Goal: Task Accomplishment & Management: Use online tool/utility

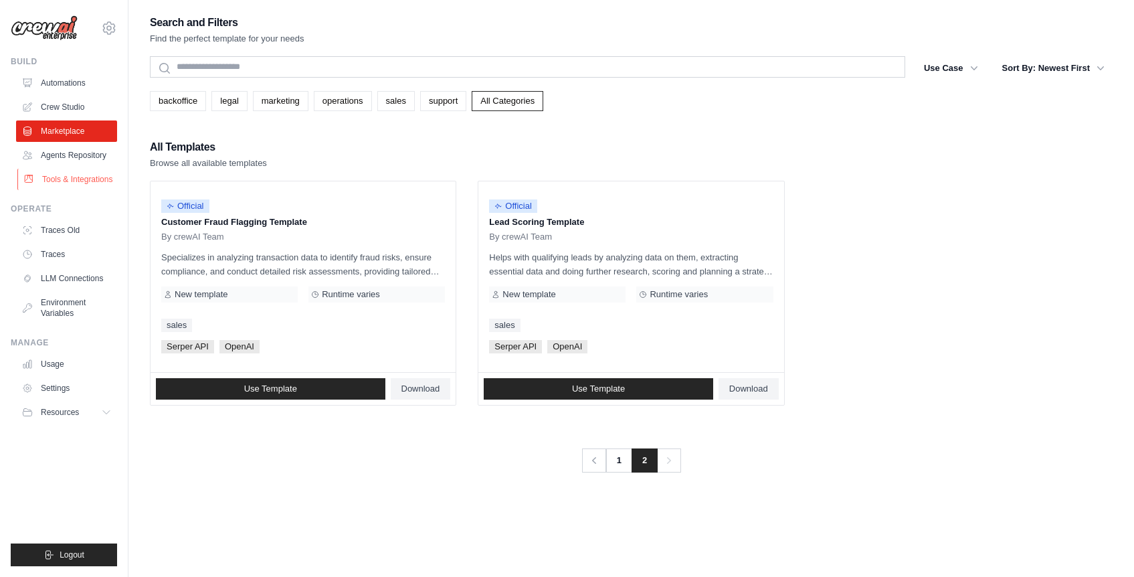
click at [47, 174] on link "Tools & Integrations" at bounding box center [67, 179] width 101 height 21
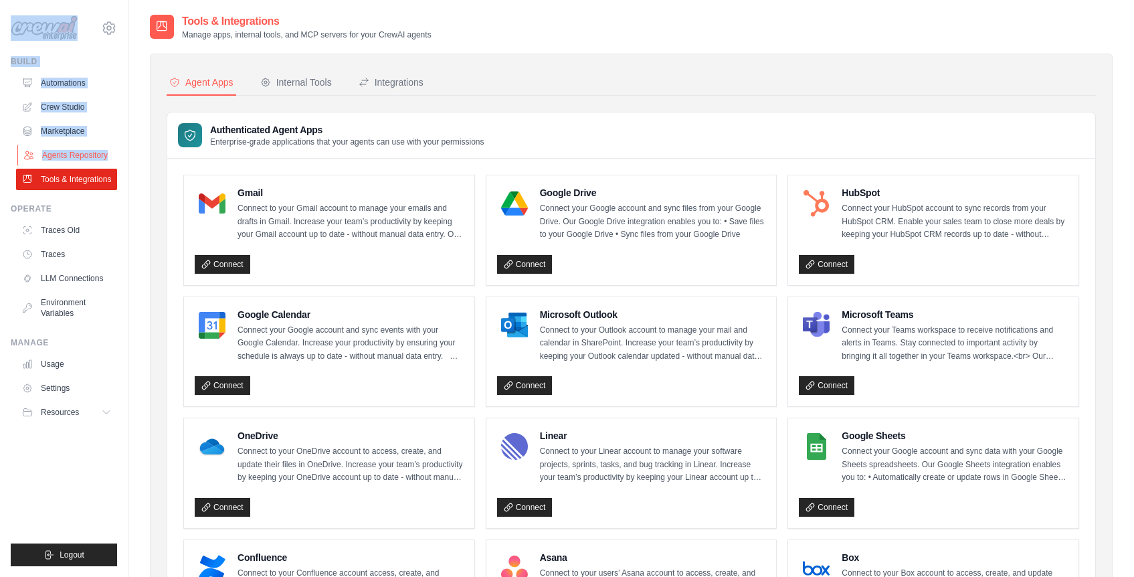
click at [49, 161] on link "Agents Repository" at bounding box center [67, 154] width 101 height 21
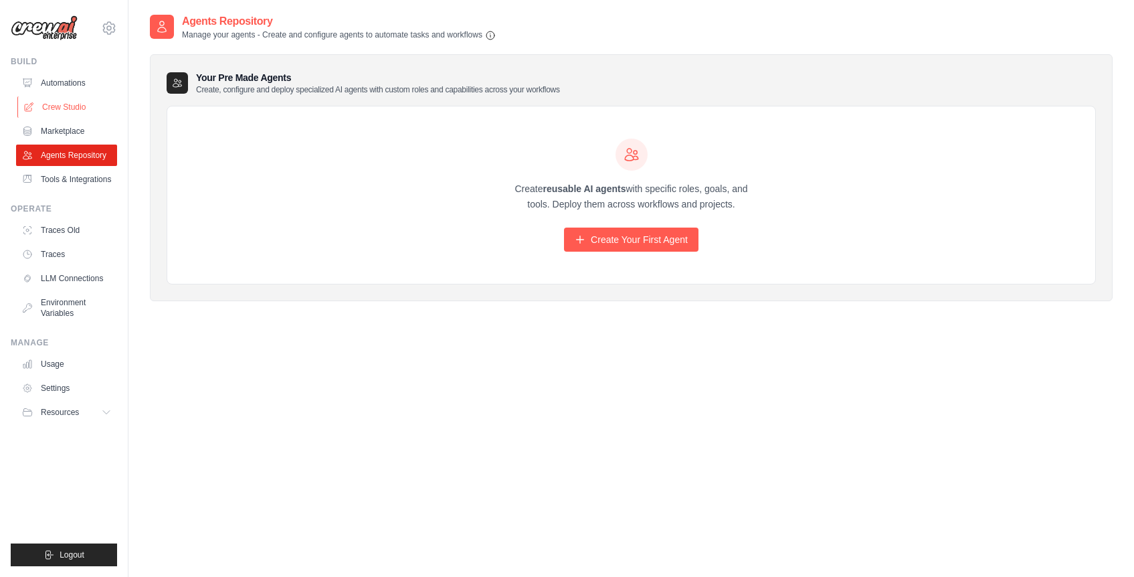
click at [63, 113] on link "Crew Studio" at bounding box center [67, 106] width 101 height 21
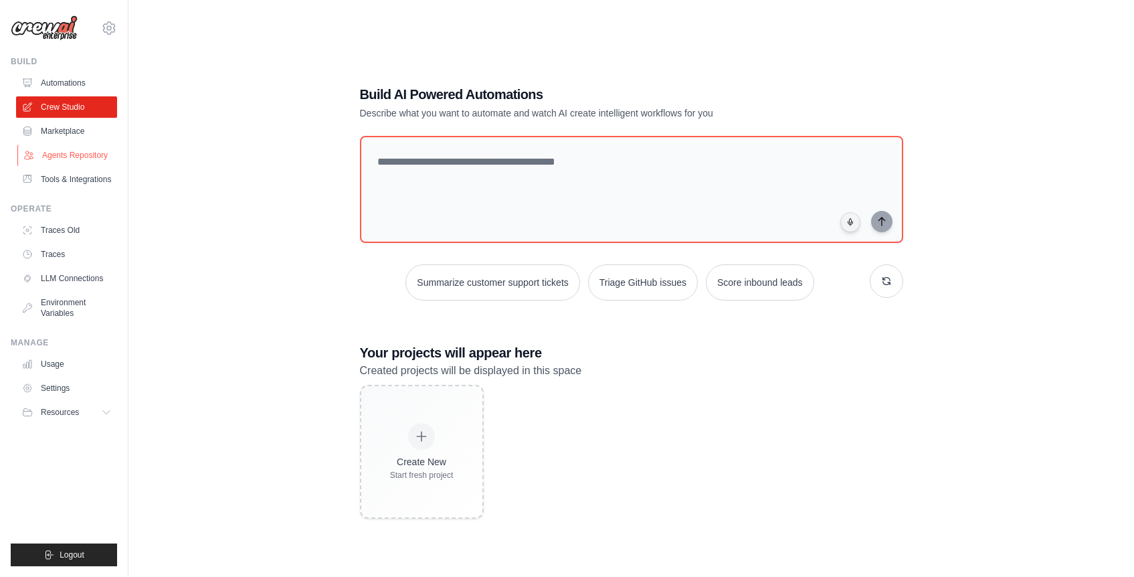
click at [70, 151] on link "Agents Repository" at bounding box center [67, 154] width 101 height 21
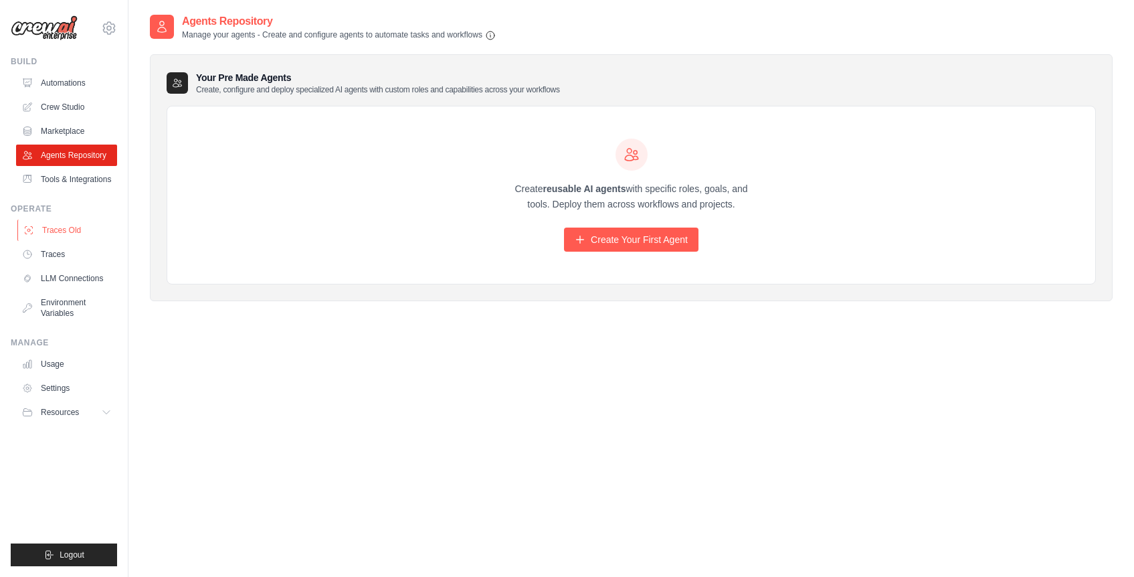
click at [56, 239] on link "Traces Old" at bounding box center [67, 229] width 101 height 21
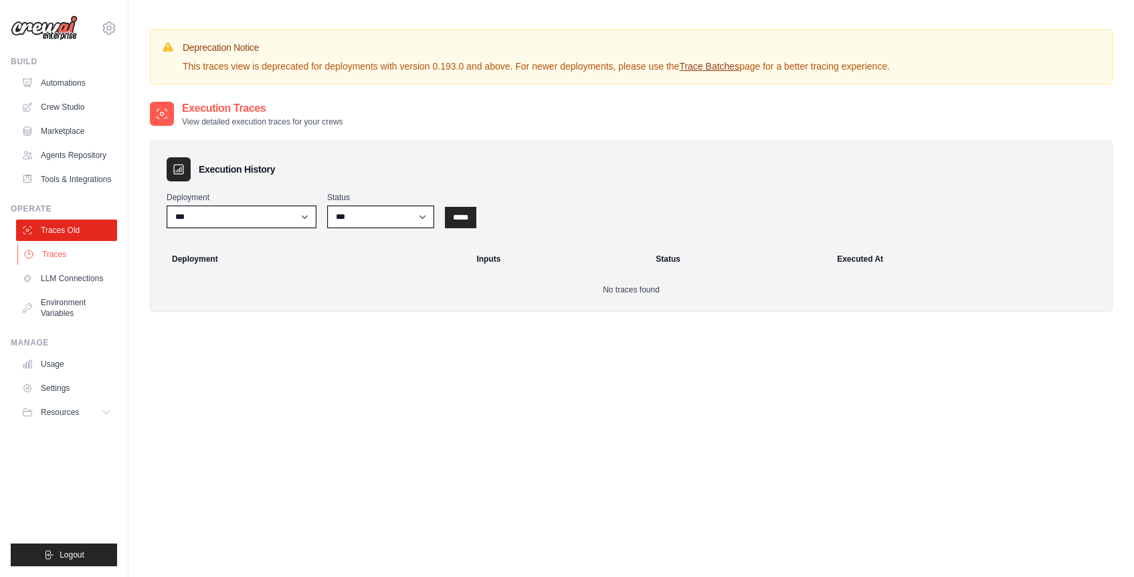
click at [48, 265] on link "Traces" at bounding box center [67, 253] width 101 height 21
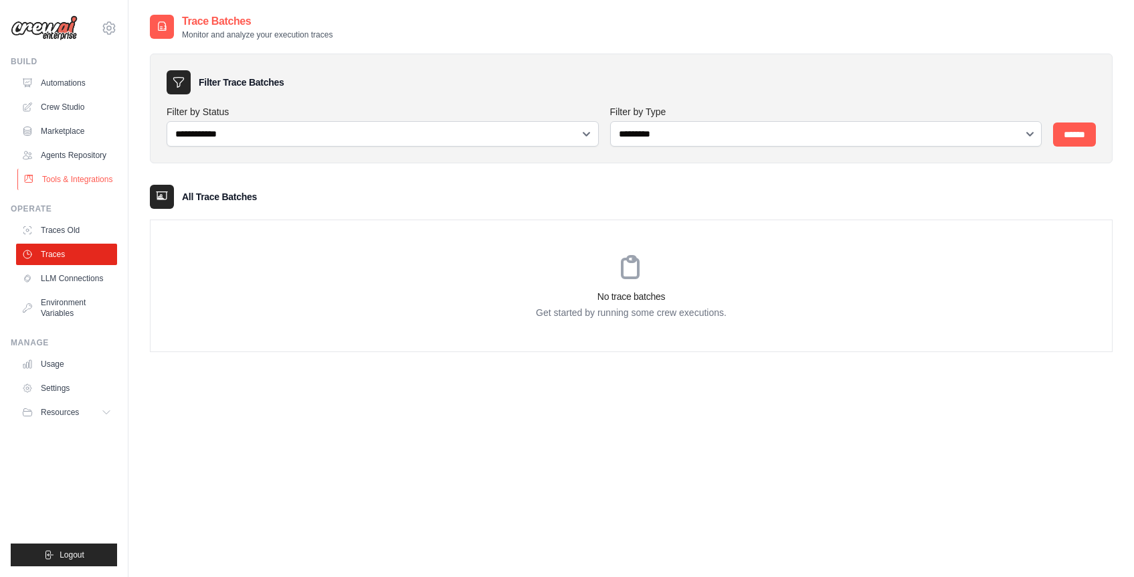
click at [80, 169] on link "Tools & Integrations" at bounding box center [67, 179] width 101 height 21
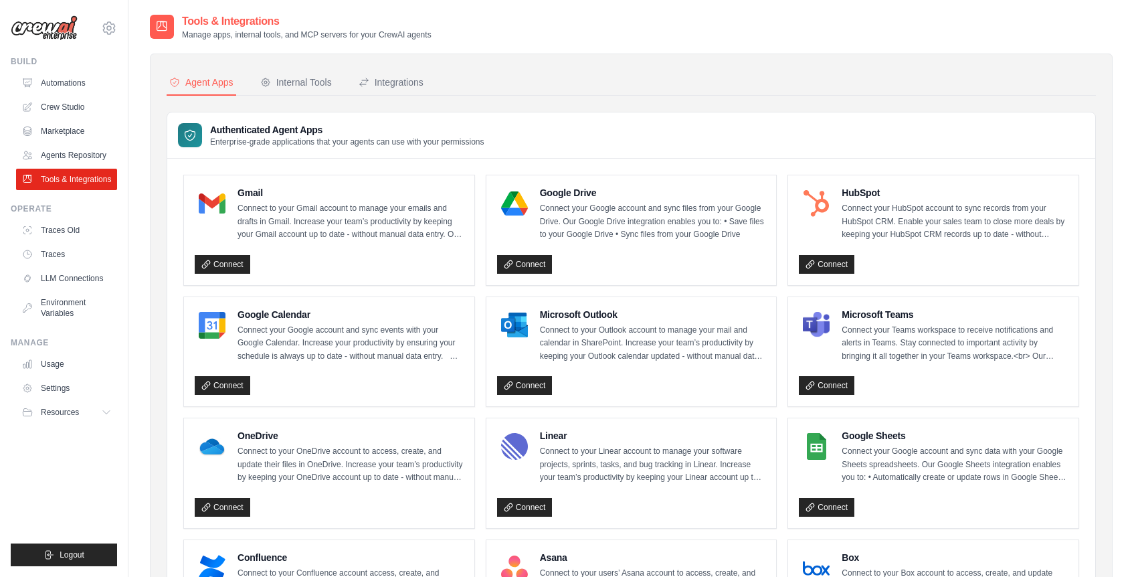
click at [123, 137] on div "[EMAIL_ADDRESS][DOMAIN_NAME] Settings Build Automations" at bounding box center [64, 288] width 128 height 577
click at [70, 131] on link "Marketplace" at bounding box center [67, 130] width 101 height 21
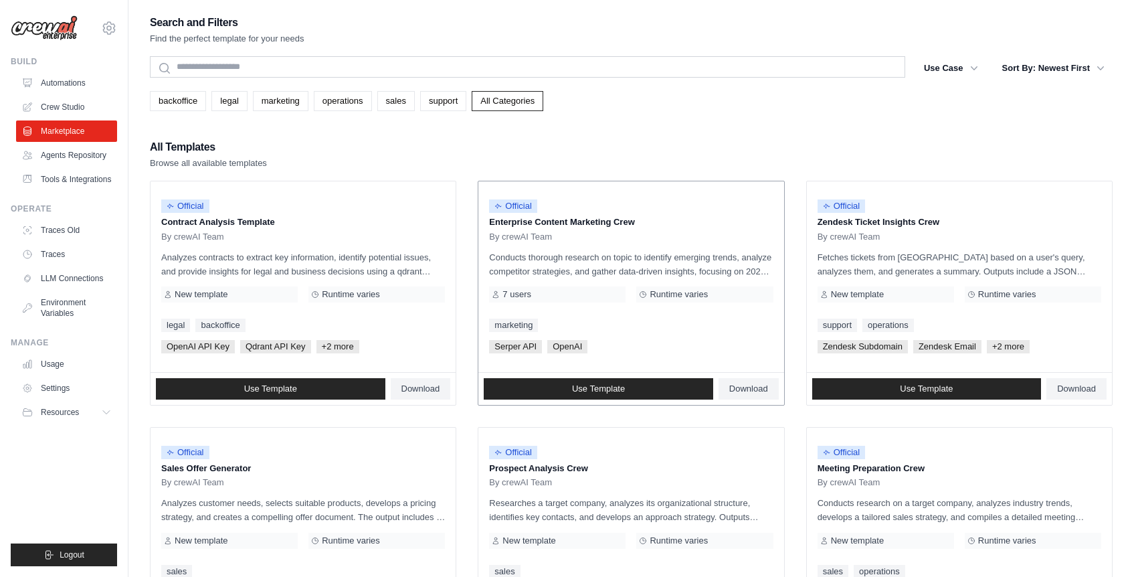
drag, startPoint x: 563, startPoint y: 300, endPoint x: 563, endPoint y: 319, distance: 18.7
click at [563, 311] on div "Official Enterprise Content Marketing Crew By crewAI Team Conducts thorough res…" at bounding box center [630, 276] width 305 height 191
click at [560, 387] on link "Use Template" at bounding box center [598, 388] width 229 height 21
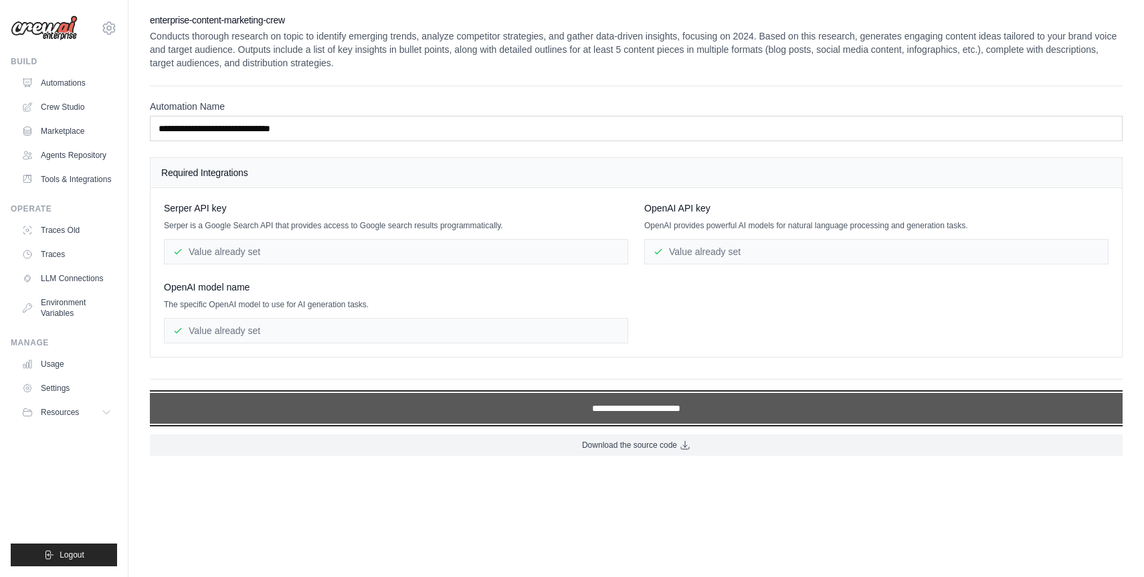
click at [558, 399] on input "**********" at bounding box center [636, 408] width 973 height 31
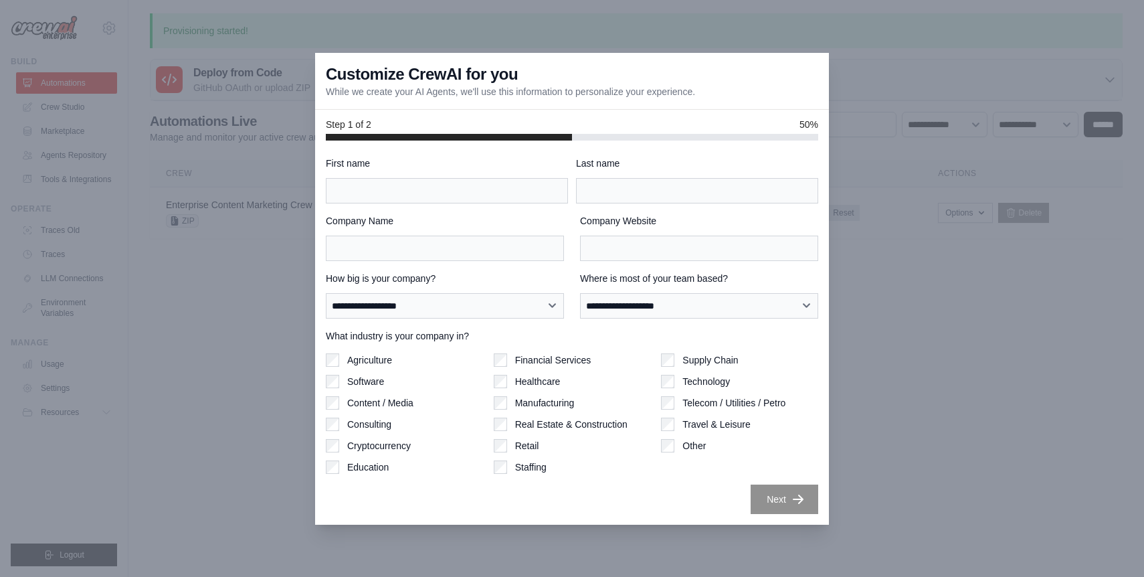
click at [970, 467] on div at bounding box center [572, 288] width 1144 height 577
click at [1068, 367] on div at bounding box center [572, 288] width 1144 height 577
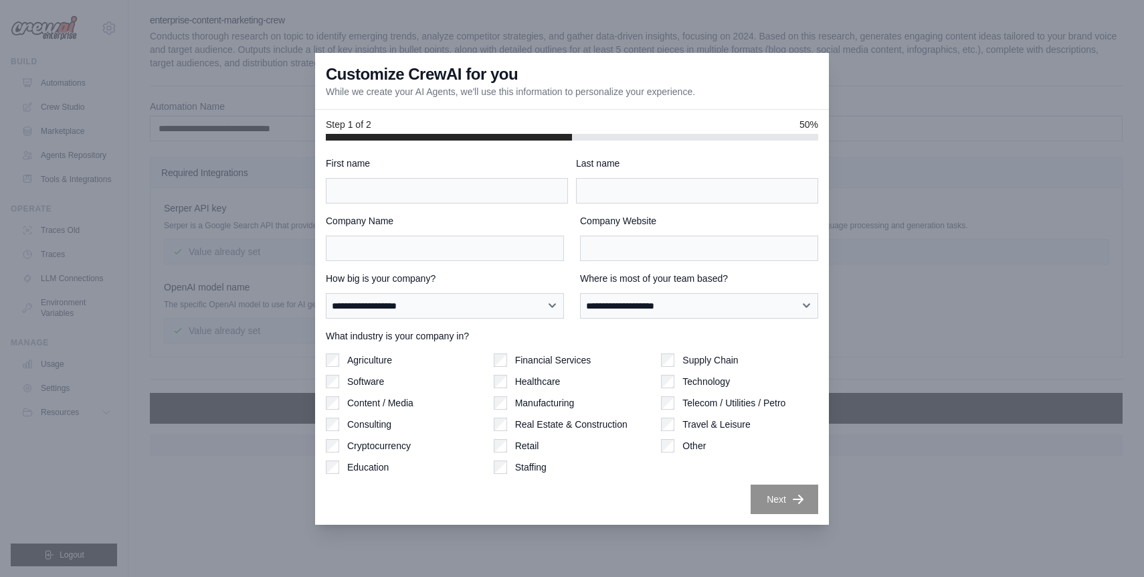
click at [328, 21] on div at bounding box center [572, 288] width 1144 height 577
